Goal: Transaction & Acquisition: Book appointment/travel/reservation

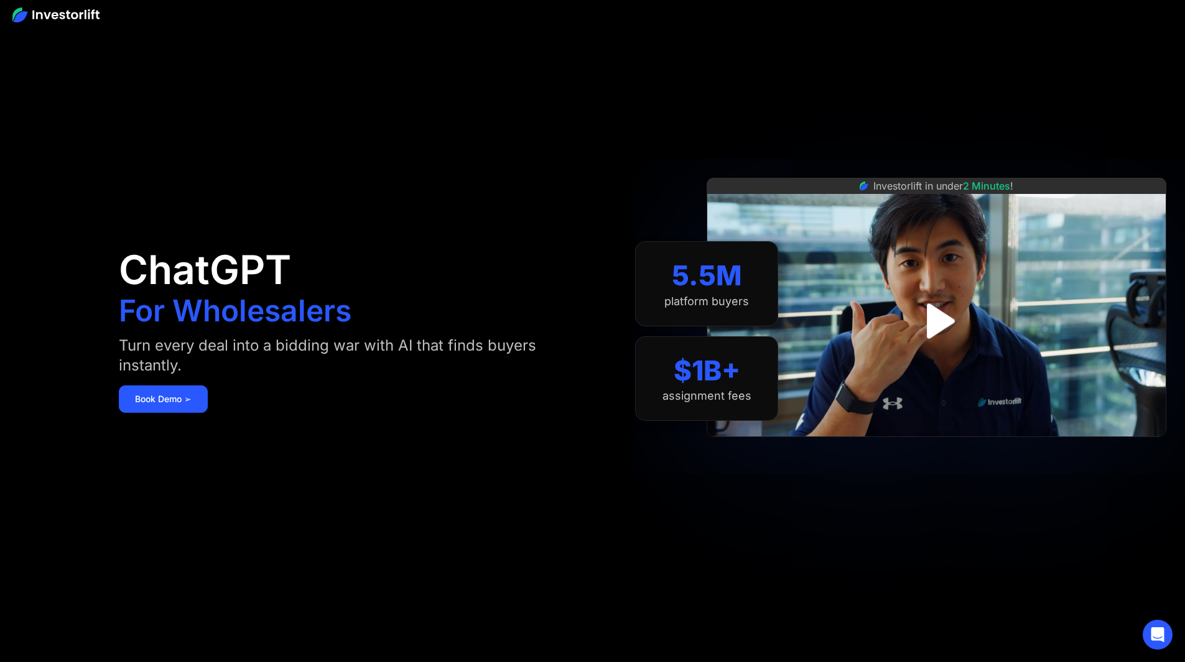
click at [592, 81] on div "ChatGPT For Wholesalers Turn every deal into a bidding war with AI that finds b…" at bounding box center [355, 331] width 473 height 588
click at [740, 364] on div "$1B+" at bounding box center [707, 370] width 67 height 33
click at [719, 259] on div "5.5M" at bounding box center [707, 275] width 70 height 33
click at [778, 136] on section "5.5M platform buyers $1B+ assignment fees" at bounding box center [706, 331] width 143 height 588
click at [1025, 532] on div "Investorlift in under 2 Minutes !" at bounding box center [937, 331] width 460 height 662
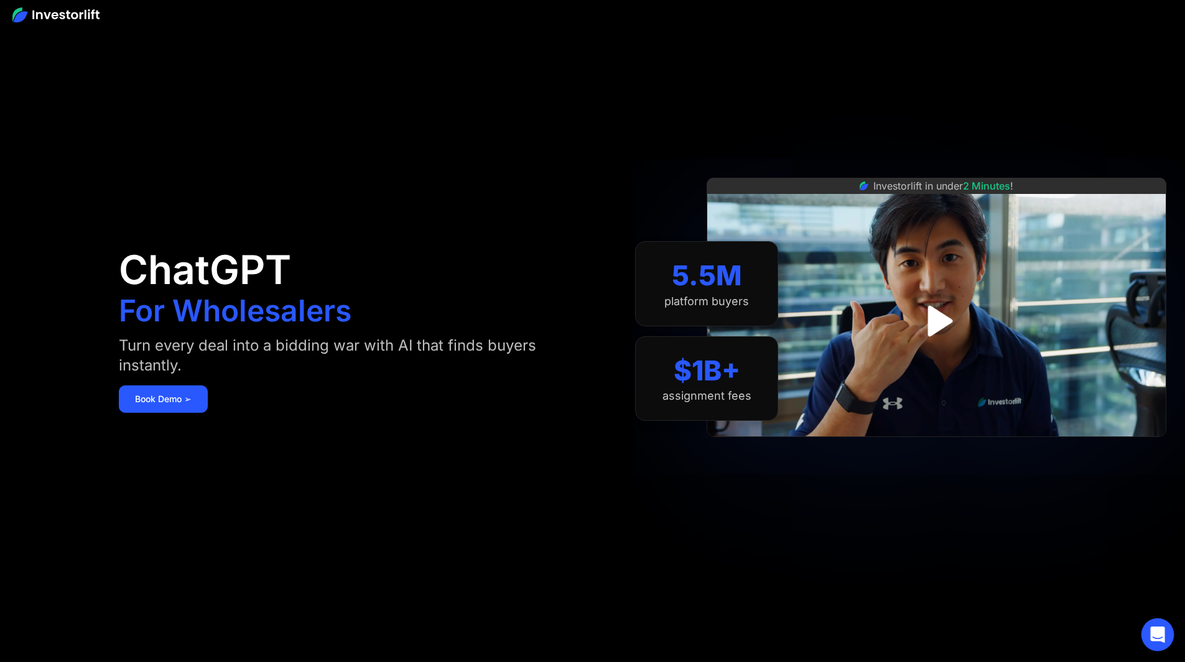
click at [1153, 636] on icon "Open Intercom Messenger" at bounding box center [1157, 635] width 14 height 16
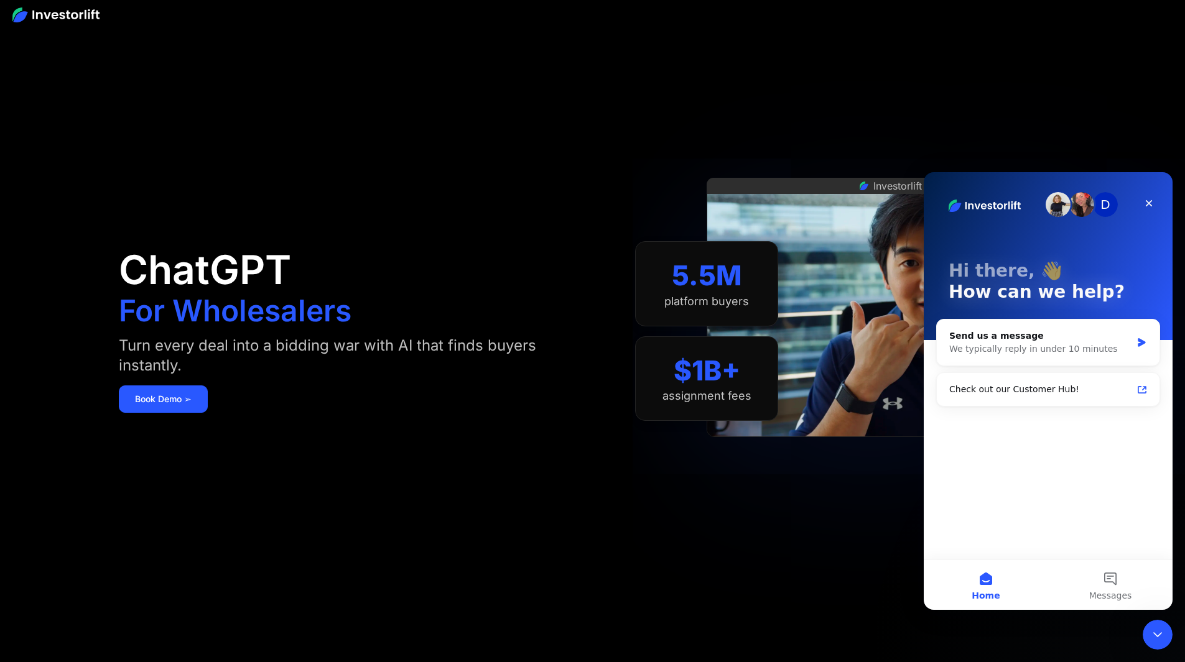
click at [1153, 635] on icon "Close Intercom Messenger" at bounding box center [1157, 635] width 15 height 15
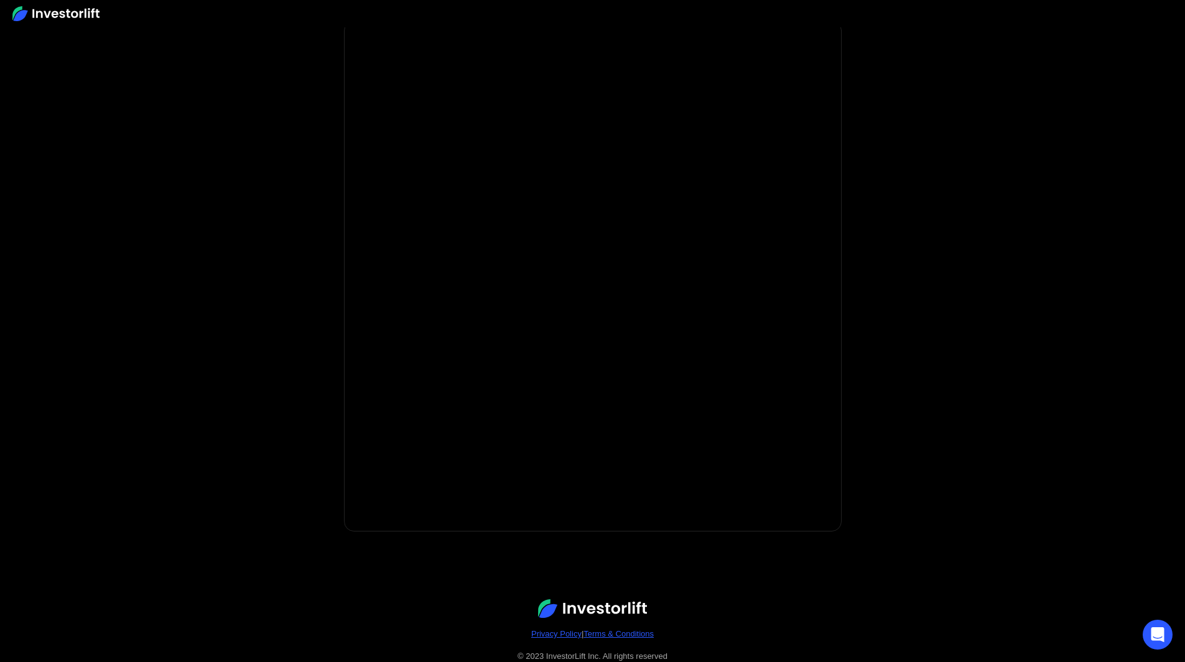
scroll to position [82, 0]
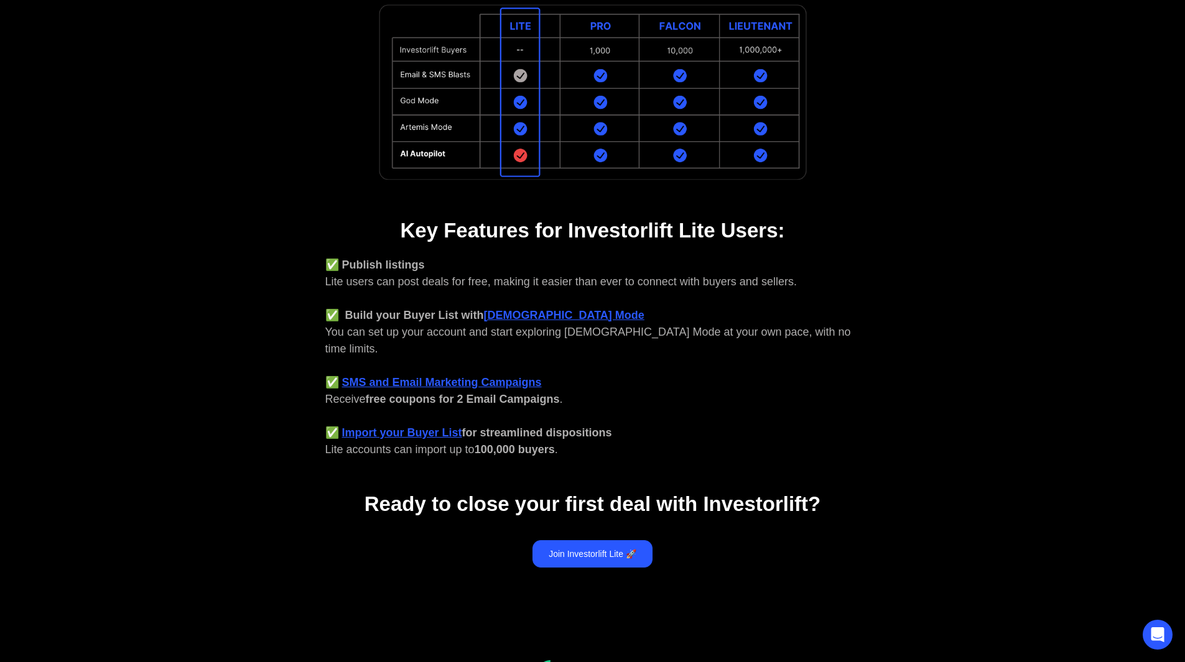
scroll to position [184, 0]
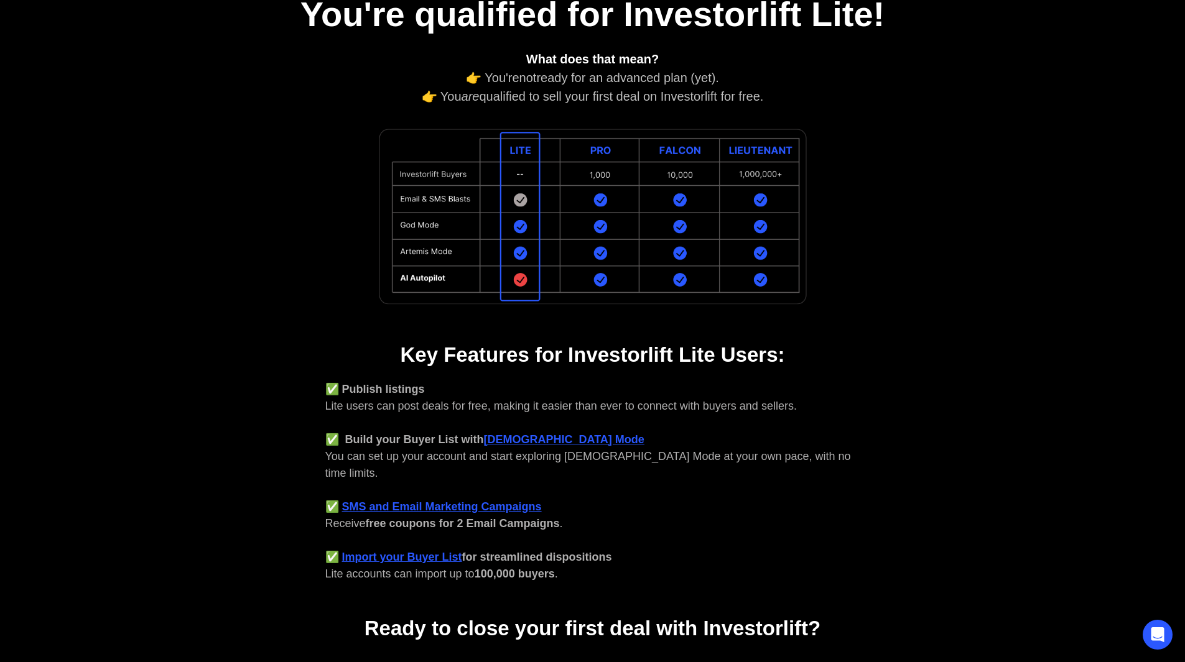
click at [557, 192] on img at bounding box center [592, 216] width 435 height 185
click at [583, 191] on img at bounding box center [592, 216] width 435 height 185
click at [593, 190] on img at bounding box center [592, 216] width 435 height 185
click at [601, 199] on img at bounding box center [592, 216] width 435 height 185
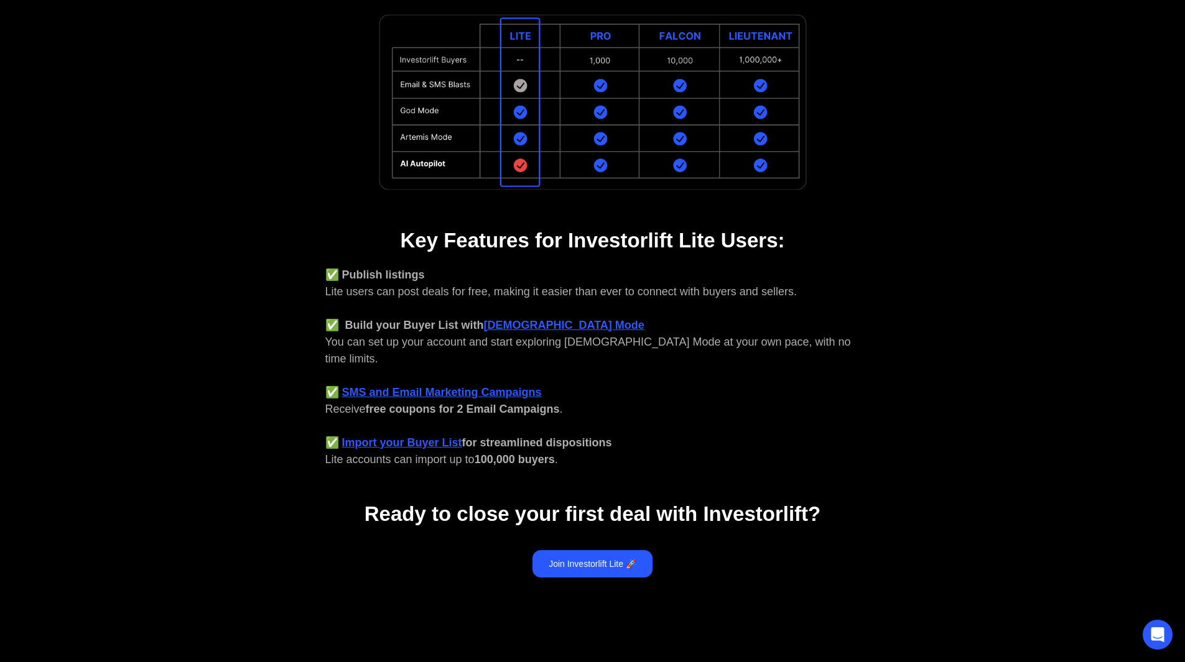
scroll to position [311, 0]
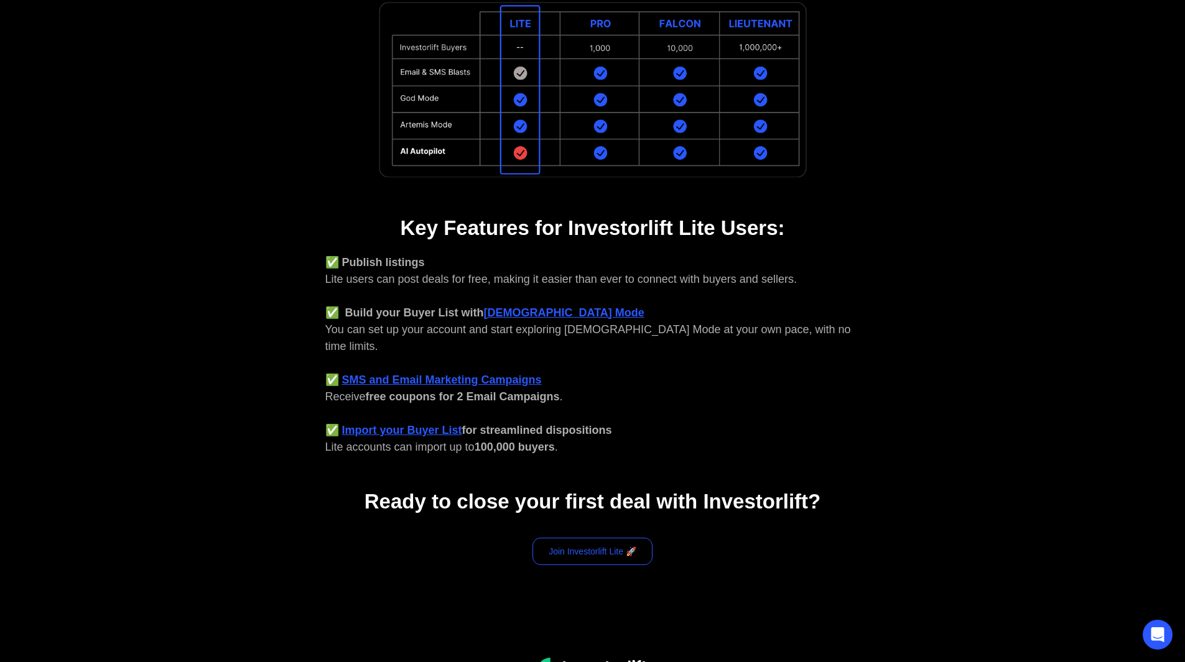
click at [626, 543] on link "Join Investorlift Lite 🚀" at bounding box center [592, 551] width 120 height 27
